Goal: Check status: Check status

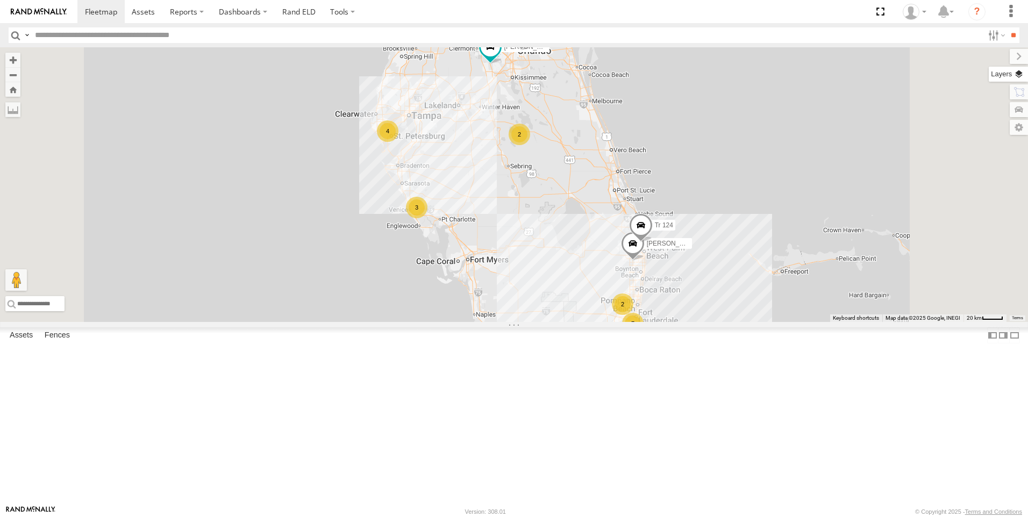
click at [1020, 73] on label at bounding box center [1008, 74] width 39 height 15
click at [0, 0] on span "Basemaps" at bounding box center [0, 0] width 0 height 0
click at [0, 0] on span "Satellite + Roadmap" at bounding box center [0, 0] width 0 height 0
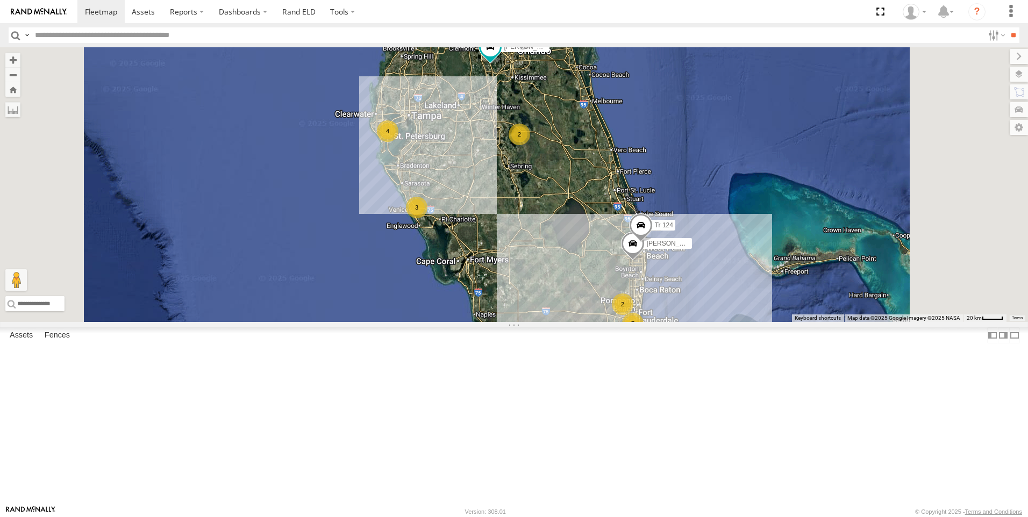
click at [0, 0] on span "Overlays" at bounding box center [0, 0] width 0 height 0
click at [0, 0] on span "Traffic" at bounding box center [0, 0] width 0 height 0
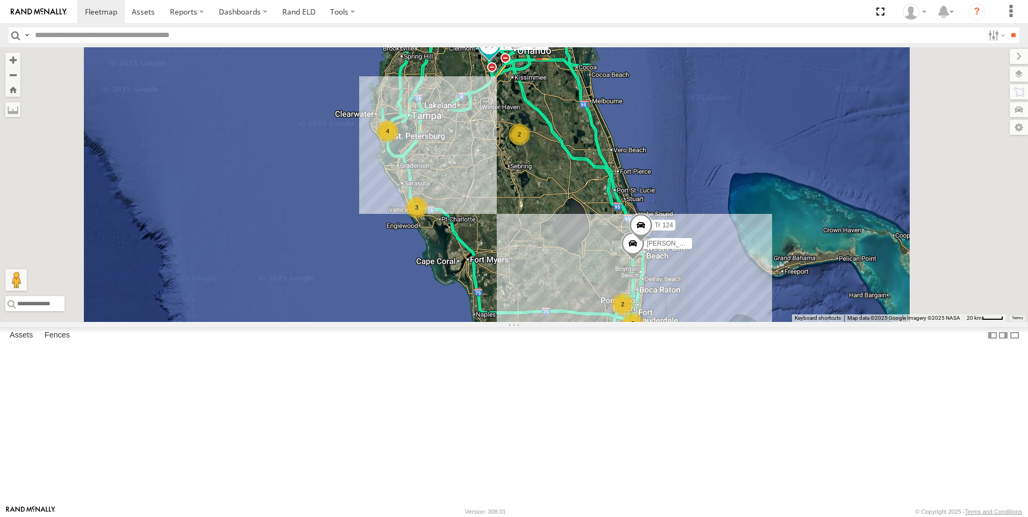
click at [633, 315] on div "2" at bounding box center [623, 304] width 22 height 22
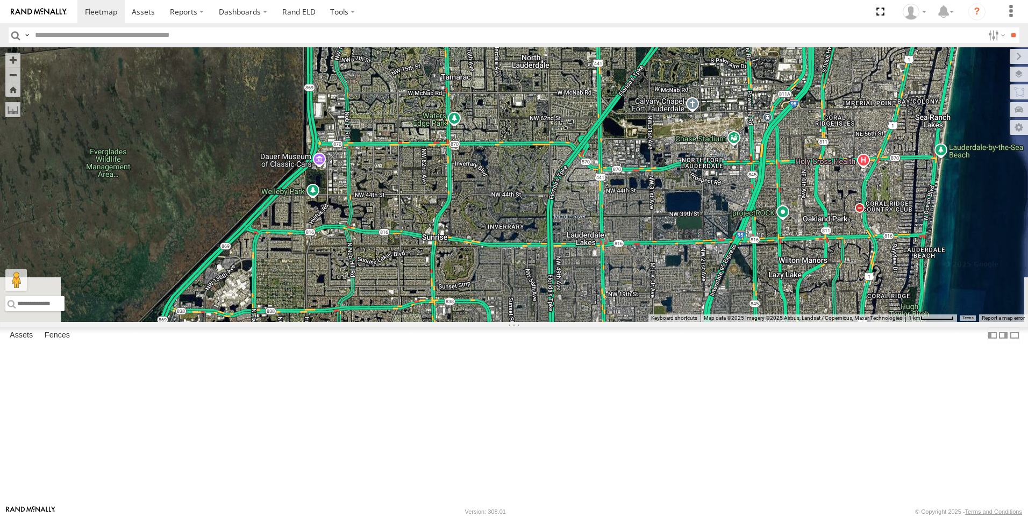
drag, startPoint x: 861, startPoint y: 390, endPoint x: 731, endPoint y: 118, distance: 302.0
click at [731, 118] on div "Unused Tracker Tk 209 [PERSON_NAME] [PERSON_NAME] [PERSON_NAME] 118 Tr 124 [PER…" at bounding box center [514, 184] width 1028 height 275
click at [0, 0] on div "Tk 211" at bounding box center [0, 0] width 0 height 0
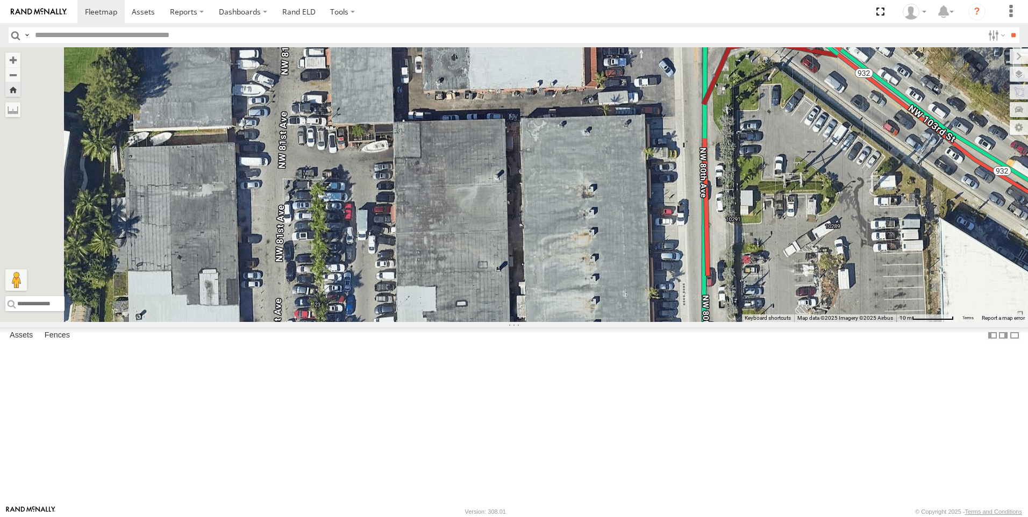
drag, startPoint x: 382, startPoint y: 288, endPoint x: 742, endPoint y: 409, distance: 380.4
click at [742, 322] on div "Tk 211" at bounding box center [514, 184] width 1028 height 275
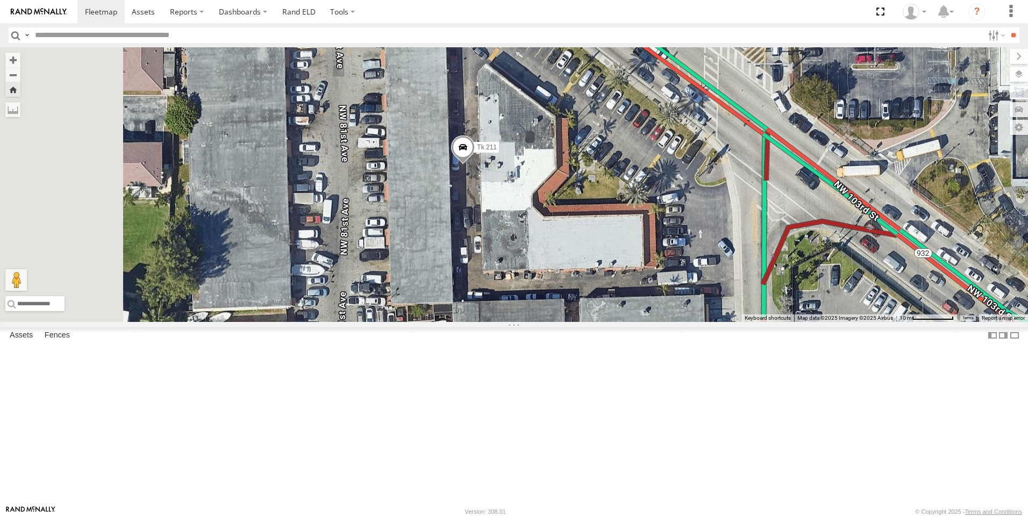
drag, startPoint x: 690, startPoint y: 284, endPoint x: 755, endPoint y: 470, distance: 196.9
click at [755, 322] on div "Tk 211" at bounding box center [514, 184] width 1028 height 275
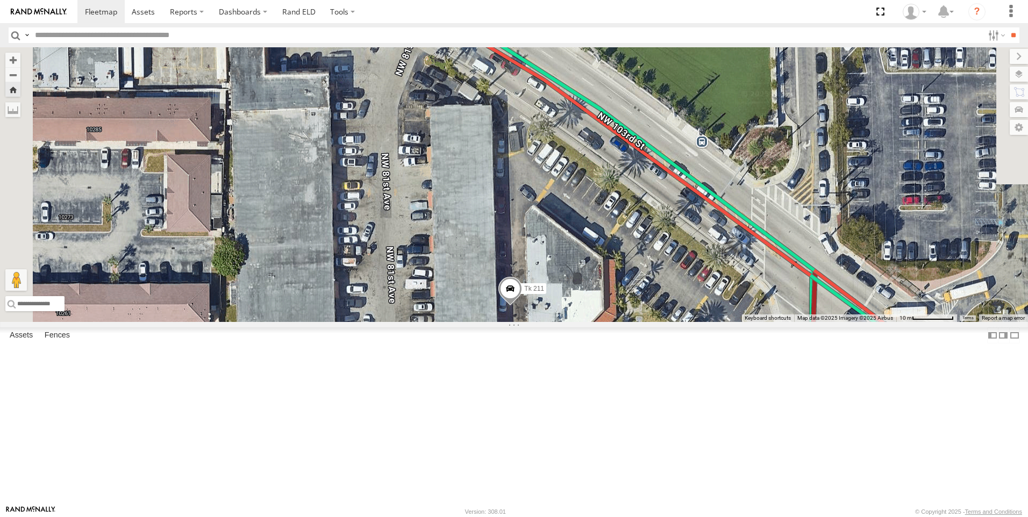
drag, startPoint x: 461, startPoint y: 380, endPoint x: 503, endPoint y: 514, distance: 140.6
click at [503, 514] on body at bounding box center [514, 258] width 1028 height 517
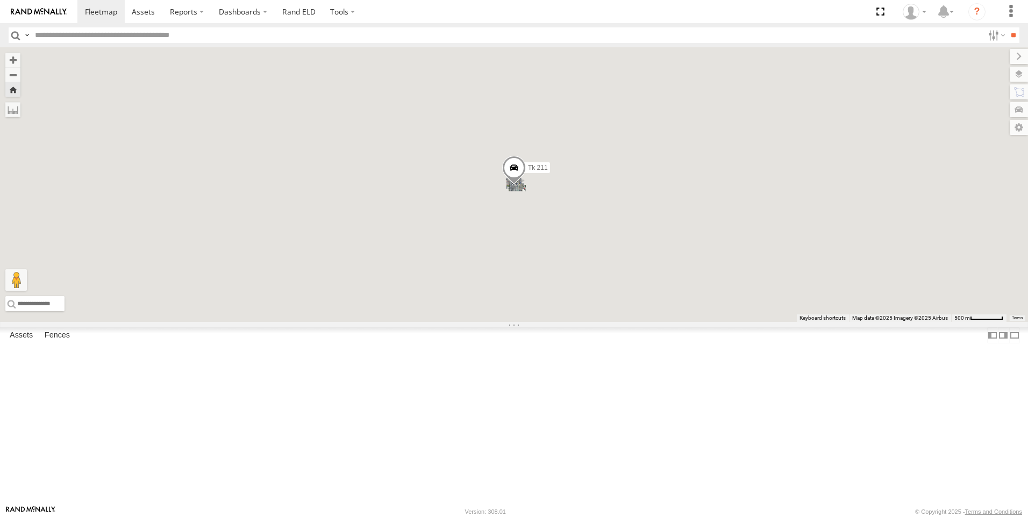
scroll to position [0, 0]
